Goal: Transaction & Acquisition: Purchase product/service

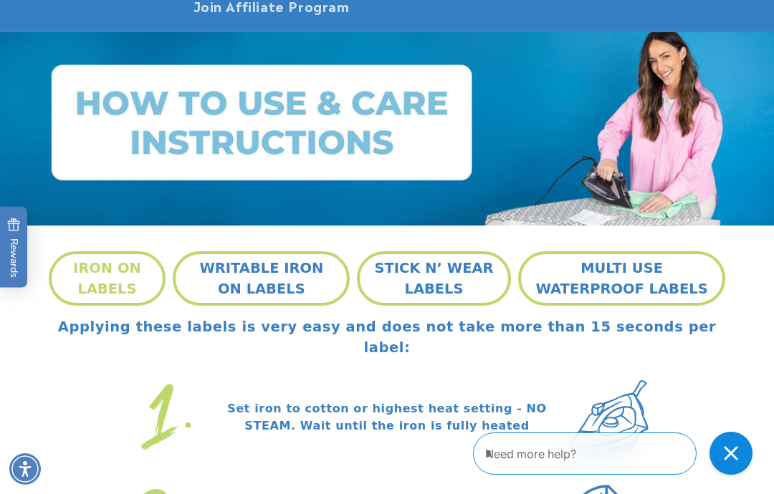
scroll to position [165, 0]
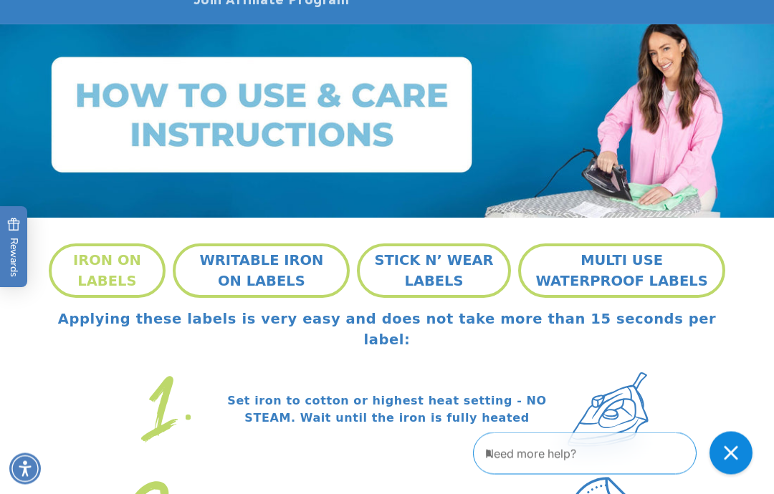
click at [97, 260] on button "IRON ON LABELS" at bounding box center [107, 271] width 117 height 54
click at [99, 270] on button "IRON ON LABELS" at bounding box center [107, 271] width 117 height 54
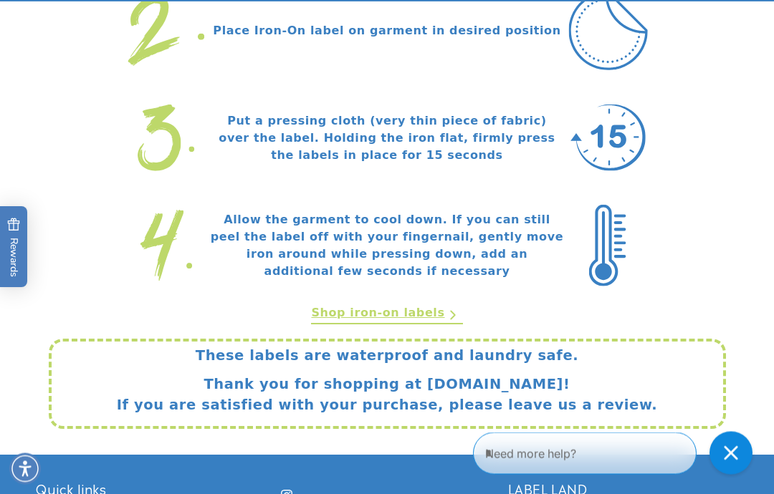
scroll to position [652, 0]
click at [420, 304] on link "Shop iron-on labels" at bounding box center [386, 314] width 151 height 20
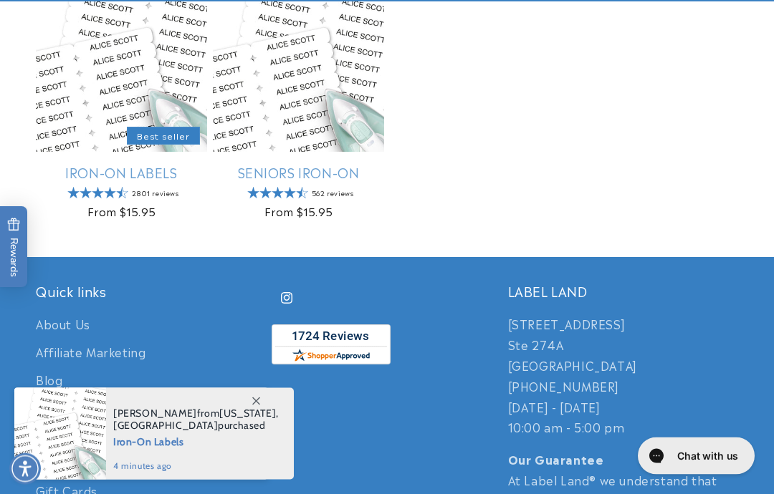
scroll to position [346, 0]
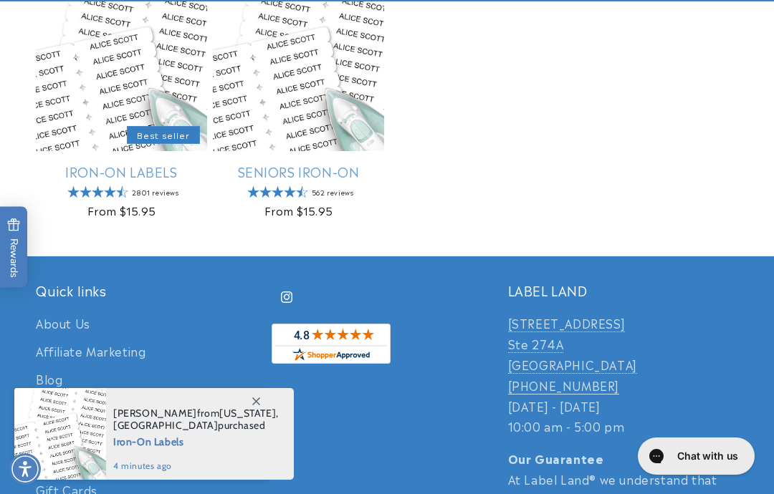
click at [260, 414] on span at bounding box center [256, 401] width 26 height 26
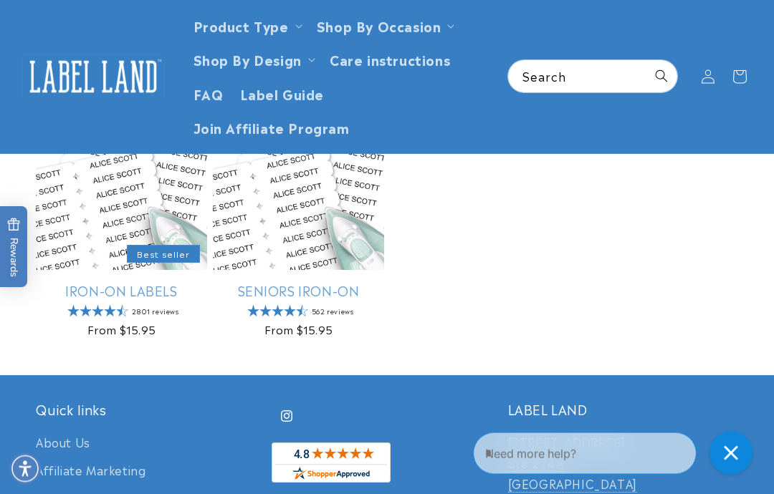
scroll to position [227, 0]
click at [301, 295] on link "Seniors Iron-On" at bounding box center [298, 290] width 171 height 16
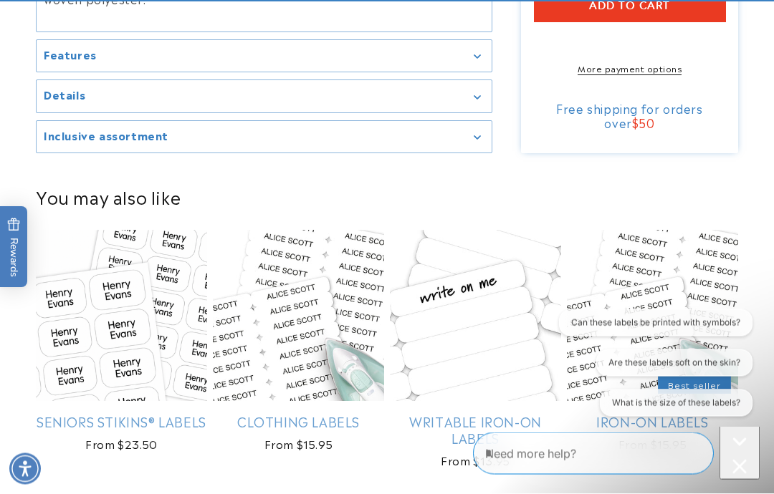
scroll to position [1081, 0]
click at [137, 413] on link "Seniors Stikins® Labels" at bounding box center [121, 421] width 171 height 16
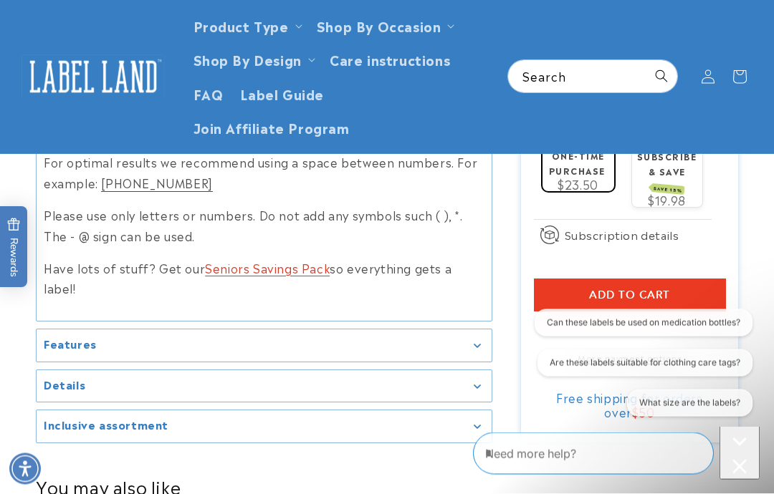
scroll to position [877, 0]
click at [278, 259] on link "Seniors Savings Pack" at bounding box center [267, 267] width 125 height 17
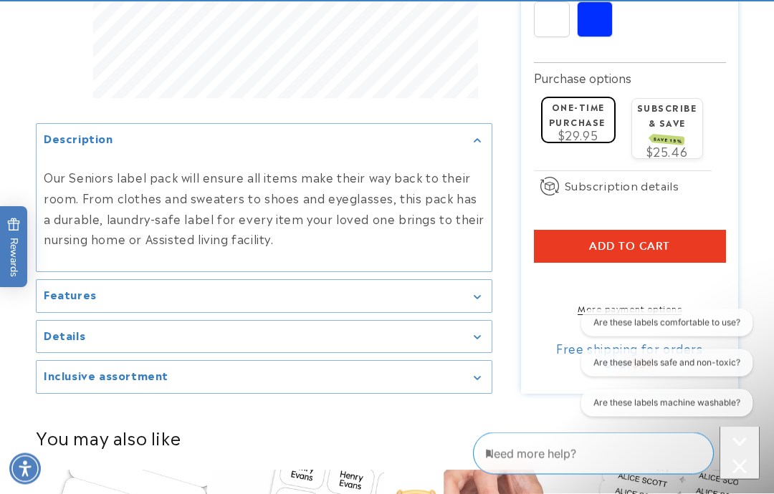
scroll to position [807, 0]
click at [474, 301] on div "Features" at bounding box center [264, 295] width 441 height 11
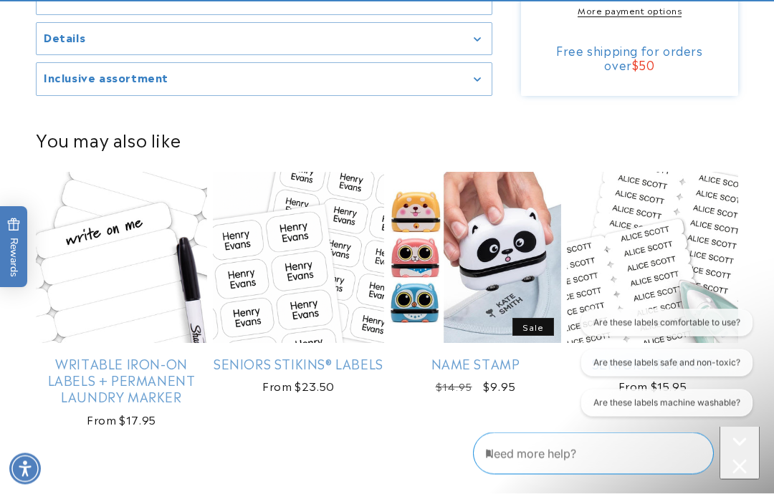
scroll to position [1130, 0]
click at [330, 355] on link "Seniors Stikins® Labels" at bounding box center [298, 363] width 171 height 16
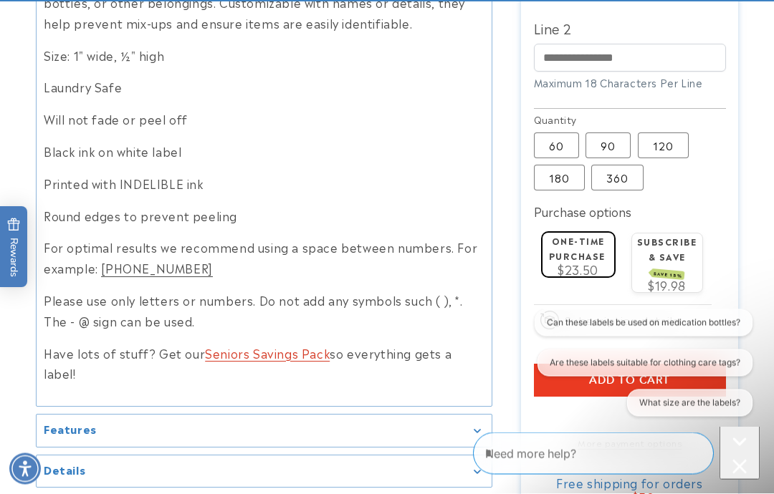
scroll to position [792, 0]
click at [600, 133] on label "90 Variant sold out or unavailable" at bounding box center [607, 146] width 45 height 26
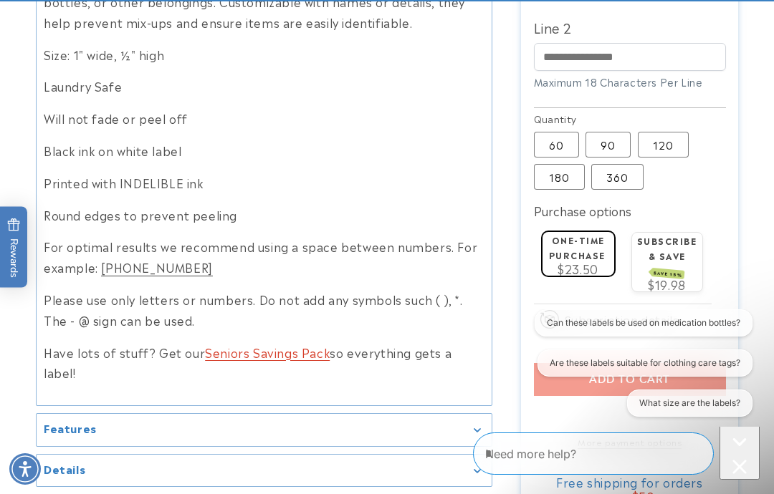
scroll to position [850, 0]
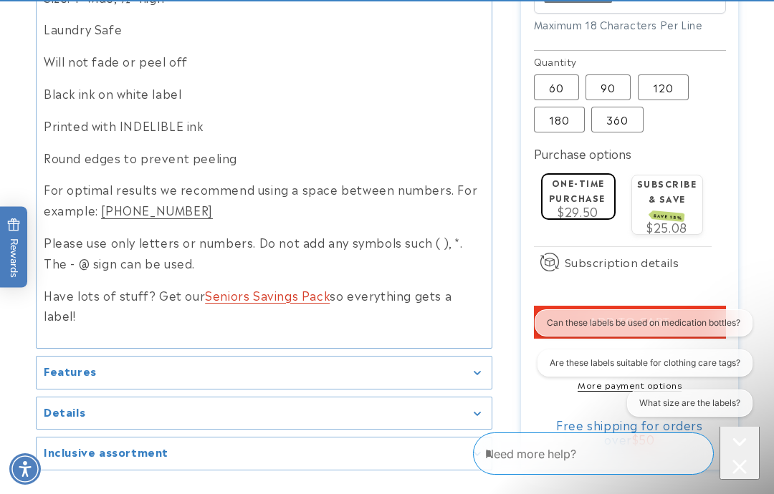
click at [621, 107] on label "360 Variant sold out or unavailable" at bounding box center [617, 120] width 52 height 26
click at [558, 74] on label "60 Variant sold out or unavailable" at bounding box center [556, 87] width 45 height 26
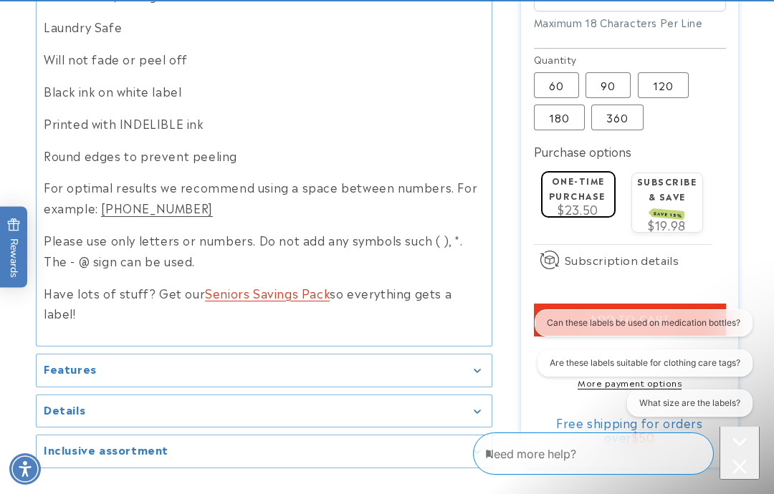
click at [640, 314] on span "Add to cart" at bounding box center [629, 320] width 81 height 13
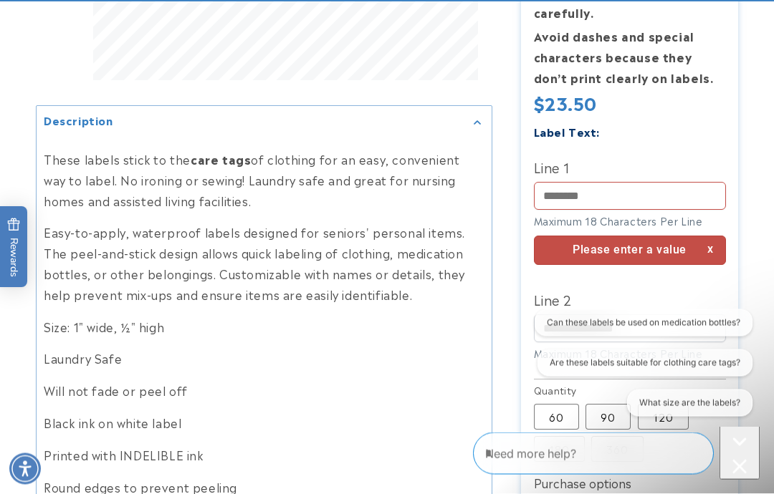
scroll to position [521, 0]
click at [605, 189] on input "Line 1" at bounding box center [630, 197] width 192 height 28
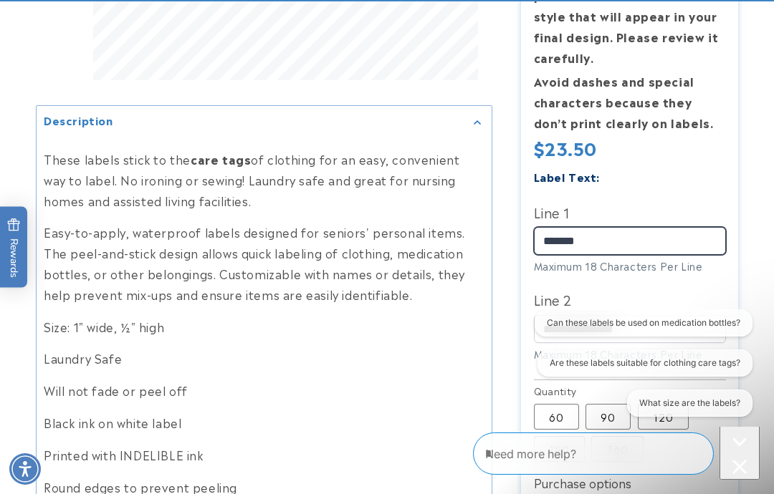
type input "*******"
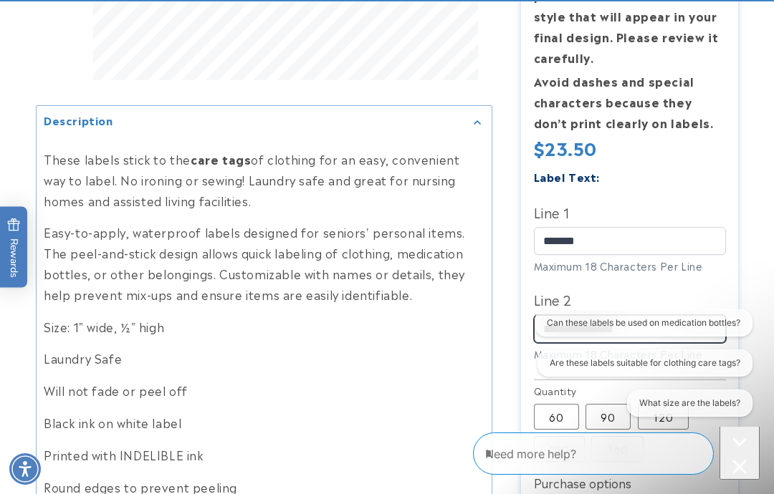
click at [605, 315] on input "Line 2" at bounding box center [630, 329] width 192 height 28
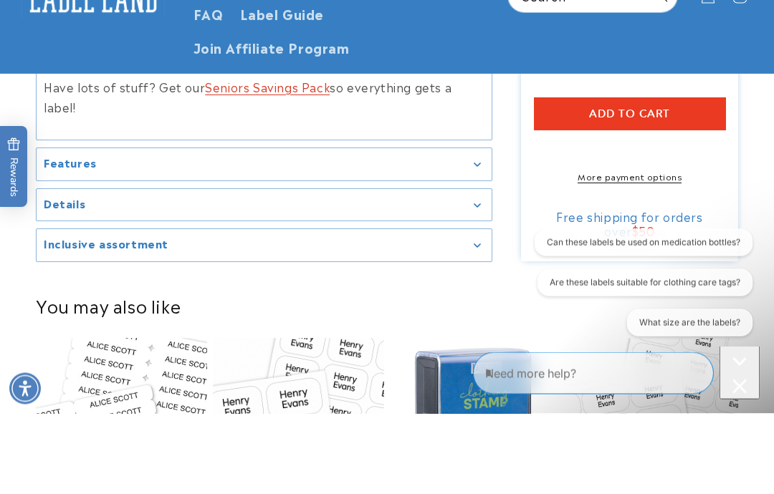
scroll to position [996, 0]
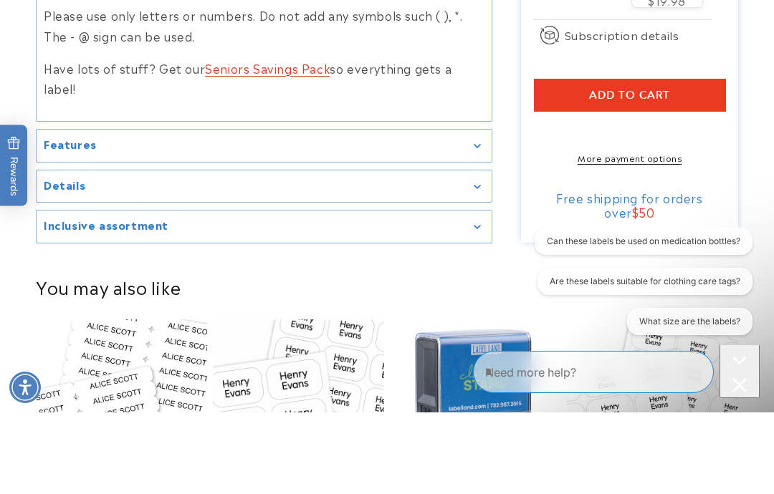
type input "********"
click at [653, 170] on span "Add to cart" at bounding box center [629, 176] width 81 height 13
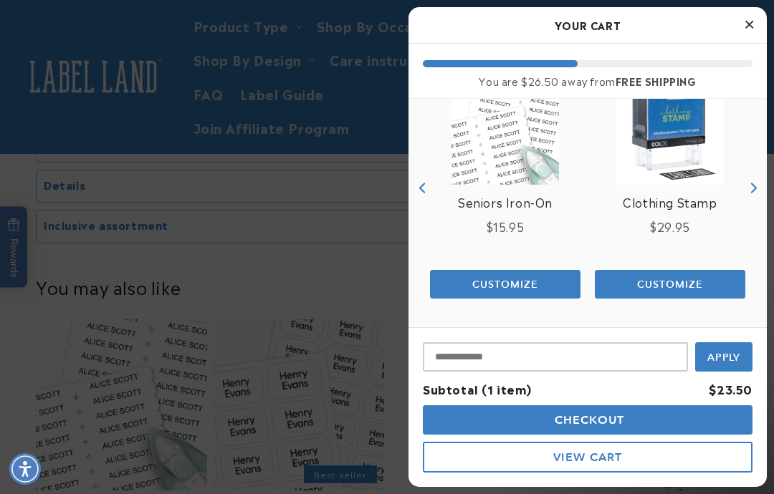
scroll to position [197, 0]
click at [588, 417] on span "Checkout" at bounding box center [588, 420] width 74 height 14
